Goal: Navigation & Orientation: Find specific page/section

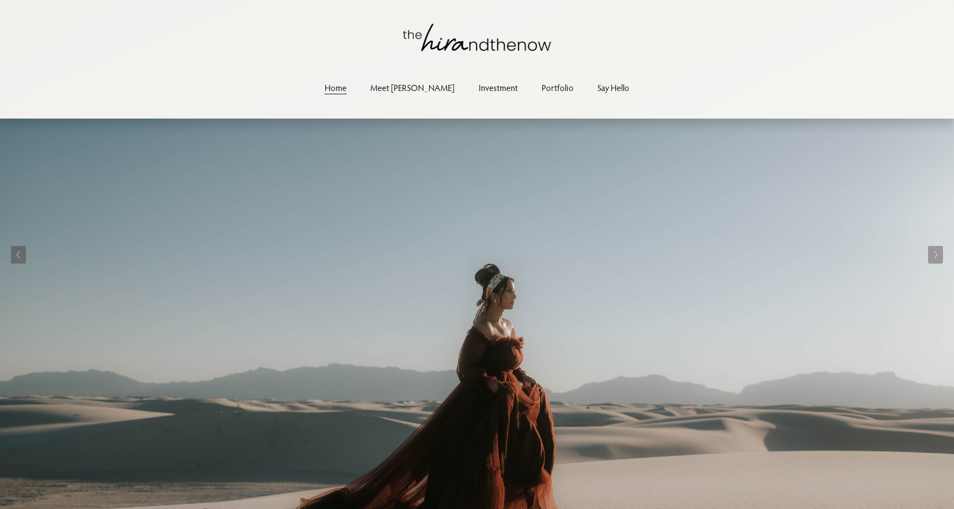
click at [485, 89] on link "Investment" at bounding box center [498, 87] width 39 height 15
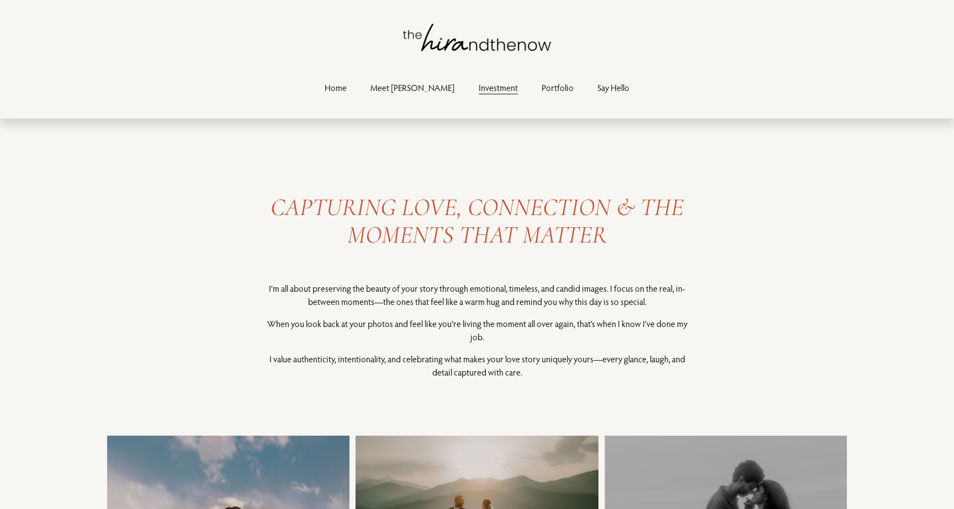
click at [542, 85] on link "Portfolio" at bounding box center [558, 87] width 32 height 15
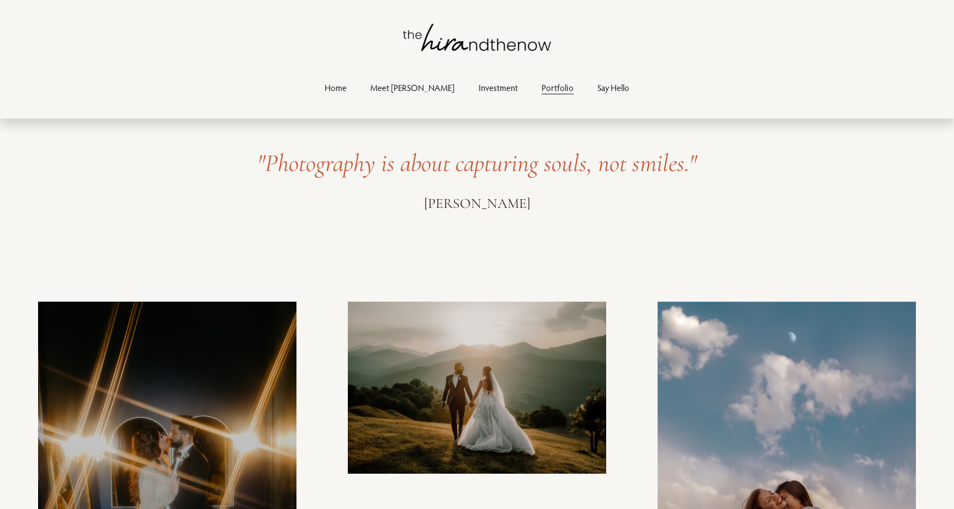
click at [403, 89] on link "Meet [PERSON_NAME]" at bounding box center [412, 87] width 84 height 15
